Goal: Information Seeking & Learning: Learn about a topic

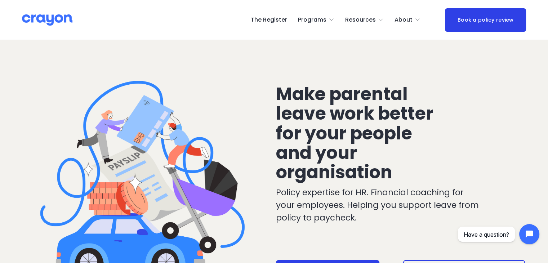
click at [0, 0] on span "Employer hub" at bounding box center [0, 0] width 0 height 0
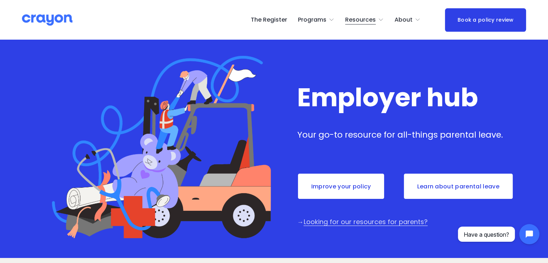
click at [466, 177] on link "Learn about parental leave" at bounding box center [458, 186] width 110 height 27
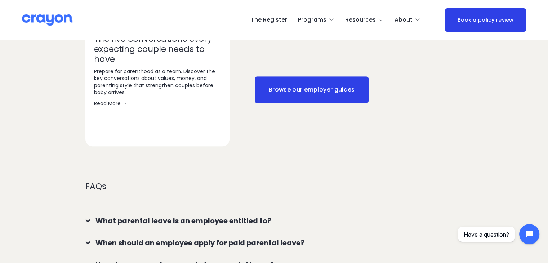
scroll to position [488, 0]
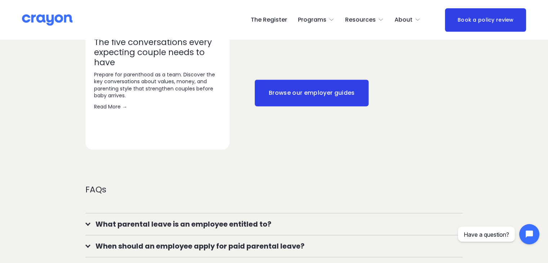
click at [325, 80] on link "Browse our employer guides" at bounding box center [312, 93] width 114 height 27
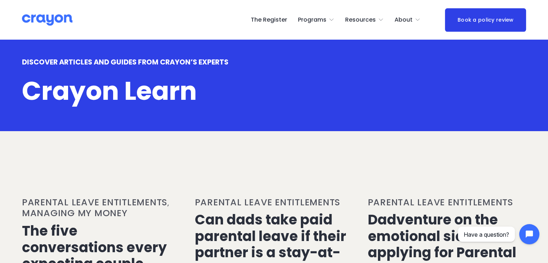
click at [274, 18] on link "The Register" at bounding box center [269, 20] width 36 height 12
